Goal: Contribute content: Add original content to the website for others to see

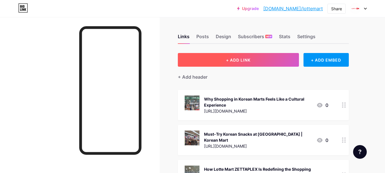
click at [240, 60] on span "+ ADD LINK" at bounding box center [238, 60] width 25 height 5
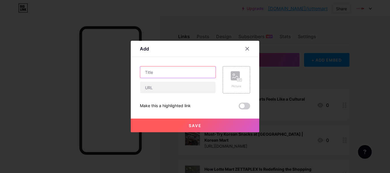
click at [165, 74] on input "text" at bounding box center [177, 71] width 75 height 11
paste input "A Beginner’s Guide to Buying Korean Snacks Online from LotteOn"
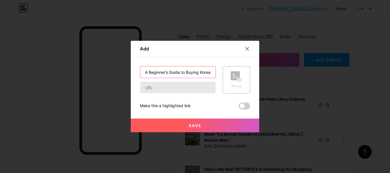
scroll to position [0, 57]
type input "A Beginner’s Guide to Buying Korean Snacks Online from LotteOn"
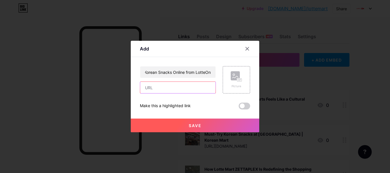
click at [157, 83] on input "text" at bounding box center [177, 87] width 75 height 11
paste input "[URL][DOMAIN_NAME]"
type input "[URL][DOMAIN_NAME]"
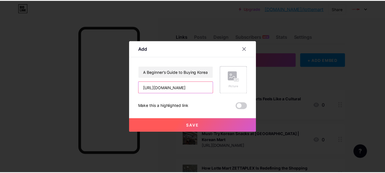
scroll to position [0, 0]
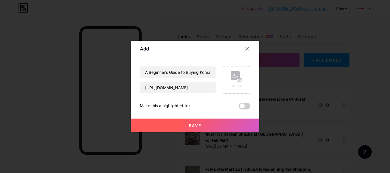
click at [230, 83] on div "Picture" at bounding box center [235, 79] width 11 height 17
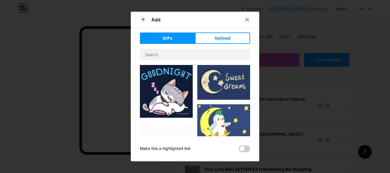
click at [229, 40] on button "Upload" at bounding box center [222, 38] width 55 height 11
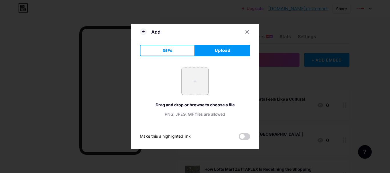
click at [195, 83] on input "file" at bounding box center [194, 81] width 27 height 27
type input "C:\fakepath\IMG_1288.jpg"
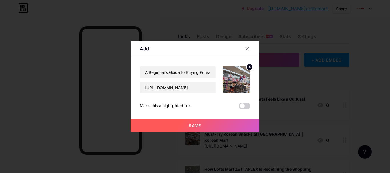
click at [189, 124] on span "Save" at bounding box center [195, 125] width 13 height 5
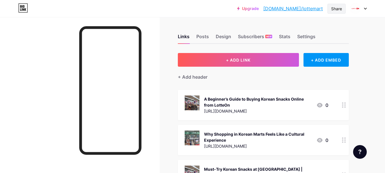
click at [345, 9] on div "Share" at bounding box center [337, 9] width 18 height 10
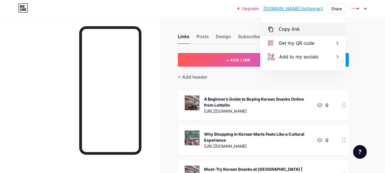
click at [292, 26] on div "Copy link" at bounding box center [289, 29] width 21 height 7
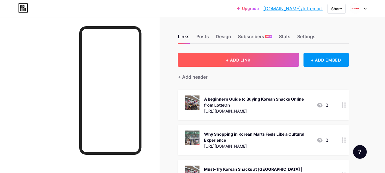
click at [224, 62] on button "+ ADD LINK" at bounding box center [238, 60] width 121 height 14
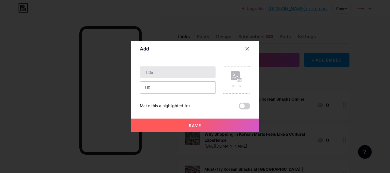
drag, startPoint x: 183, startPoint y: 85, endPoint x: 180, endPoint y: 74, distance: 10.6
click at [183, 85] on input "text" at bounding box center [177, 87] width 75 height 11
paste input "https://beforeitsnews.com/press-releases/2025/08/lotte-mart-zettaplex-introduce…"
type input "https://beforeitsnews.com/press-releases/2025/08/lotte-mart-zettaplex-introduce…"
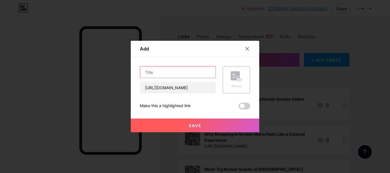
click at [179, 71] on input "text" at bounding box center [177, 71] width 75 height 11
paste input "Lotte Mart ZETTAPLEX Introduces Smart Shopping Solutions for Consumers"
type input "Lotte Mart ZETTAPLEX Introduces Smart Shopping Solutions for Consumers"
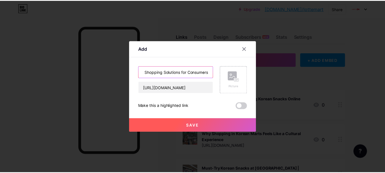
scroll to position [0, 0]
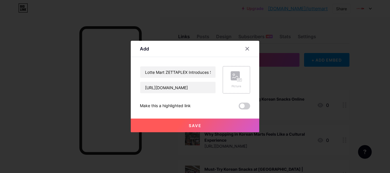
click at [233, 85] on div "Picture" at bounding box center [235, 86] width 11 height 4
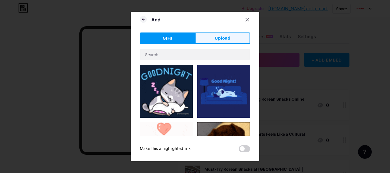
click at [217, 36] on span "Upload" at bounding box center [222, 38] width 16 height 6
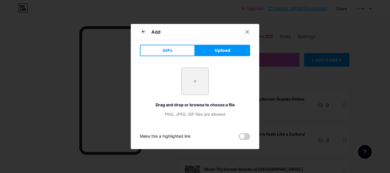
click at [183, 80] on input "file" at bounding box center [194, 81] width 27 height 27
type input "C:\fakepath\IMG_4830.jpeg"
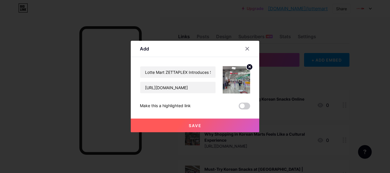
click at [204, 127] on button "Save" at bounding box center [195, 126] width 128 height 14
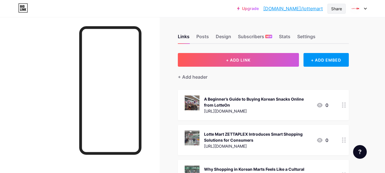
click at [330, 10] on div "Share" at bounding box center [337, 9] width 18 height 10
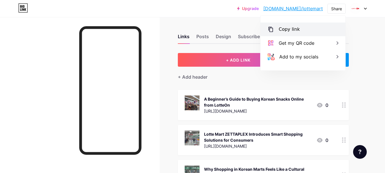
click at [276, 33] on div "Copy link" at bounding box center [303, 30] width 85 height 14
